Goal: Check status: Check status

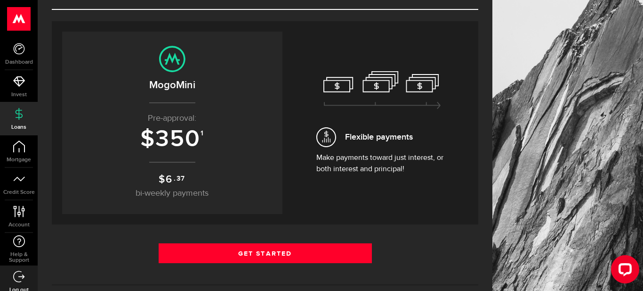
scroll to position [77, 0]
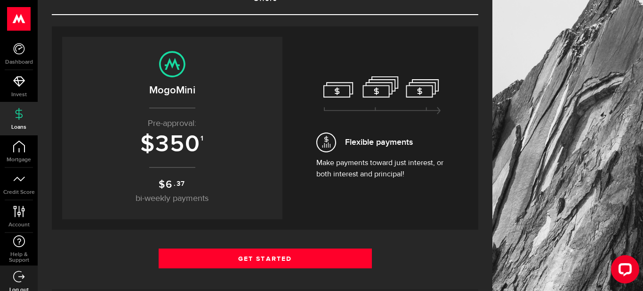
click at [186, 148] on span "350" at bounding box center [177, 144] width 45 height 28
click at [20, 171] on link "Credit Score" at bounding box center [19, 184] width 38 height 32
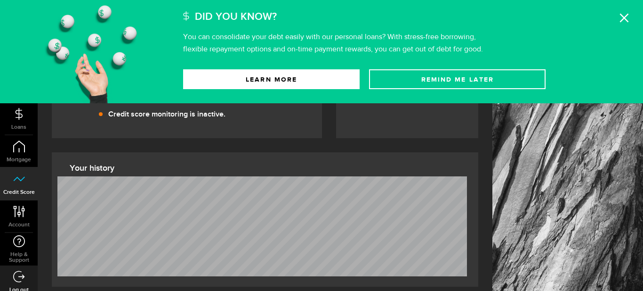
scroll to position [238, 0]
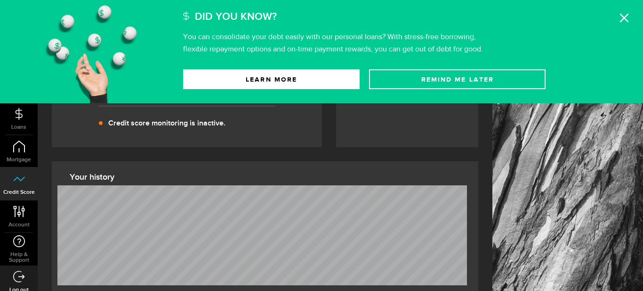
click at [623, 18] on icon at bounding box center [624, 17] width 9 height 9
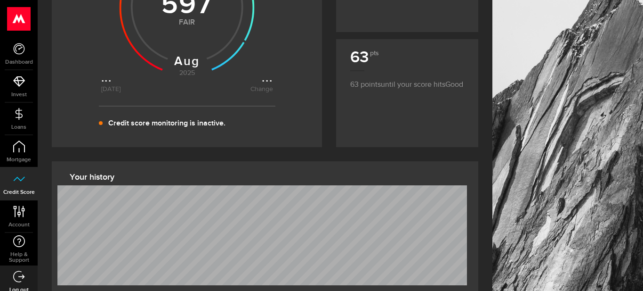
click at [627, 17] on div at bounding box center [568, 217] width 151 height 911
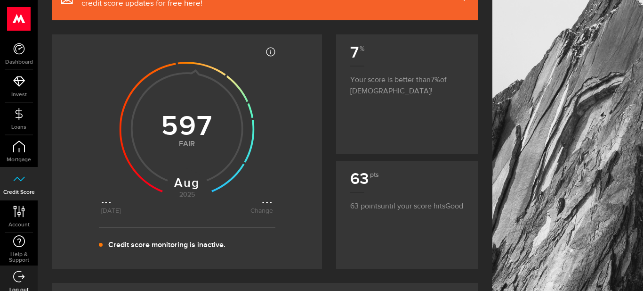
scroll to position [99, 0]
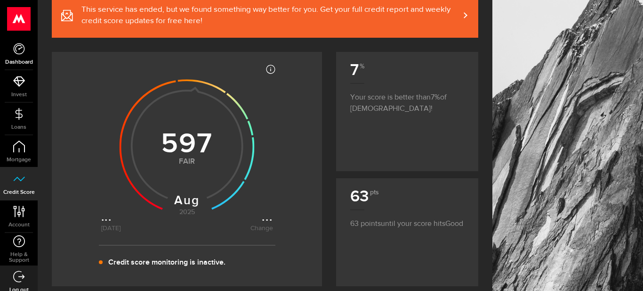
click at [18, 52] on icon at bounding box center [19, 49] width 12 height 12
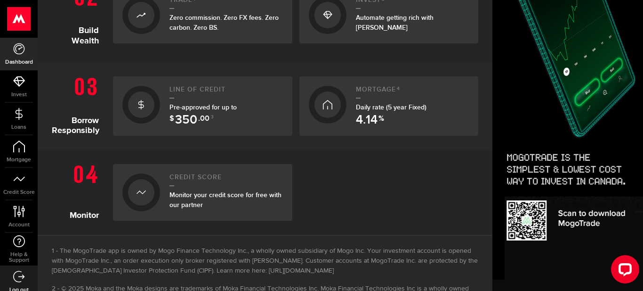
scroll to position [331, 0]
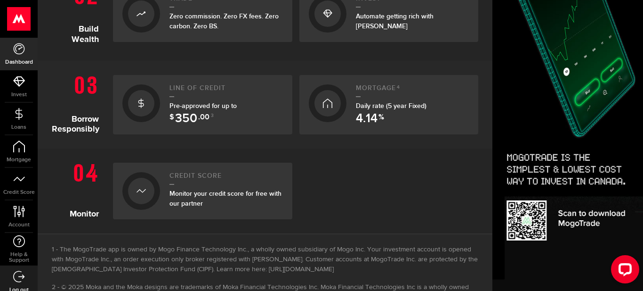
click at [176, 102] on span "Pre-approved for up to $ 350 .00 3" at bounding box center [203, 111] width 67 height 18
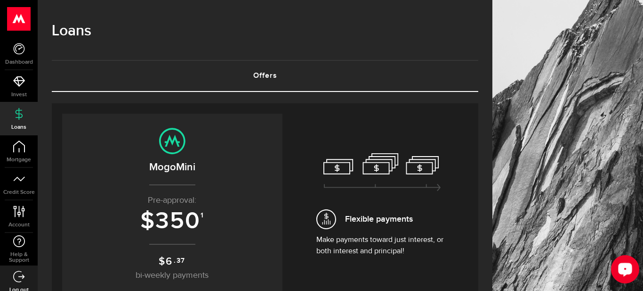
click at [625, 270] on icon "Open LiveChat chat widget" at bounding box center [625, 269] width 9 height 6
